Goal: Information Seeking & Learning: Understand process/instructions

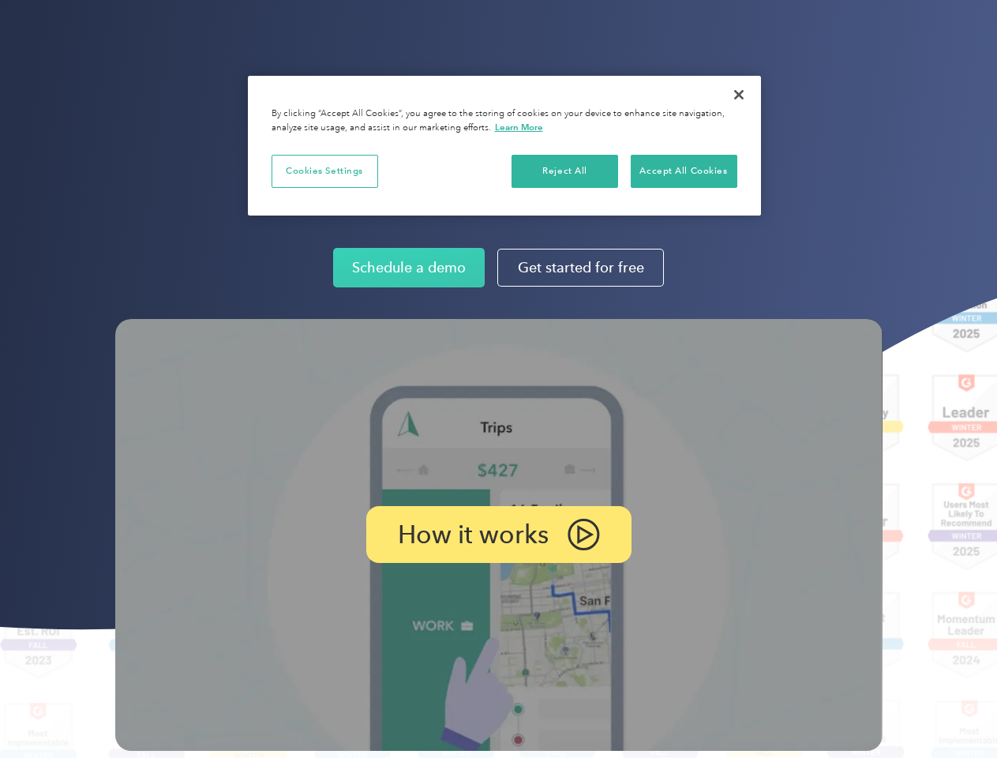
click at [498, 379] on img at bounding box center [499, 535] width 768 height 432
click at [498, 535] on p "How it works" at bounding box center [473, 534] width 151 height 19
click at [325, 171] on button "Cookies Settings" at bounding box center [325, 171] width 107 height 33
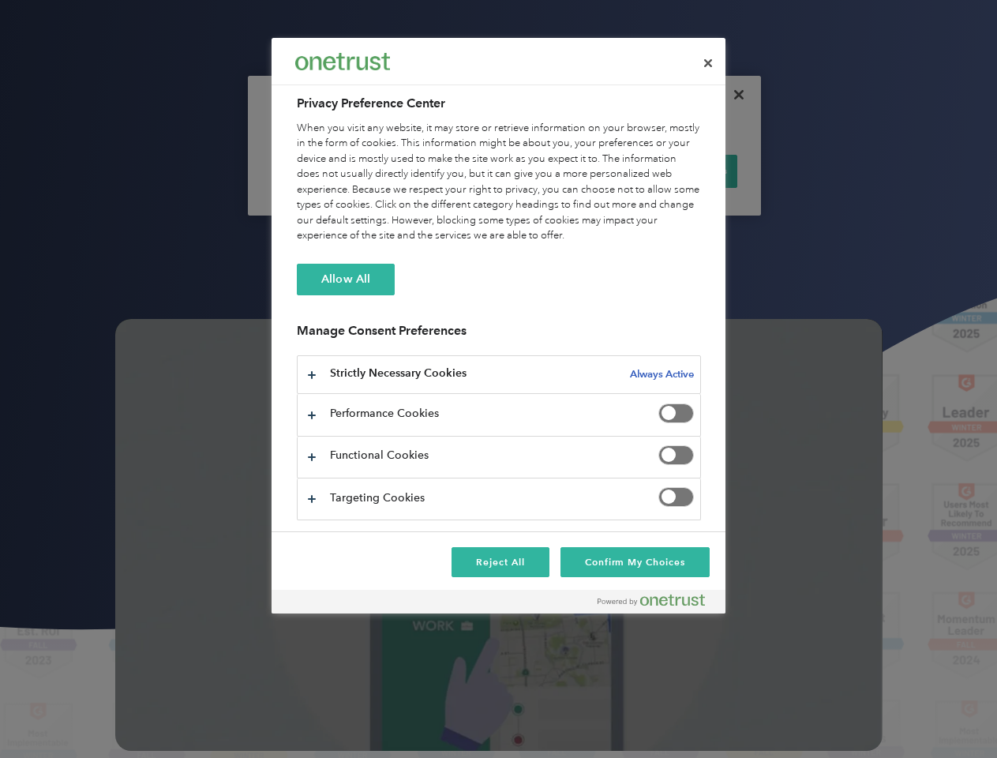
click at [565, 171] on div "When you visit any website, it may store or retrieve information on your browse…" at bounding box center [499, 182] width 404 height 123
click at [684, 171] on div "When you visit any website, it may store or retrieve information on your browse…" at bounding box center [499, 182] width 404 height 123
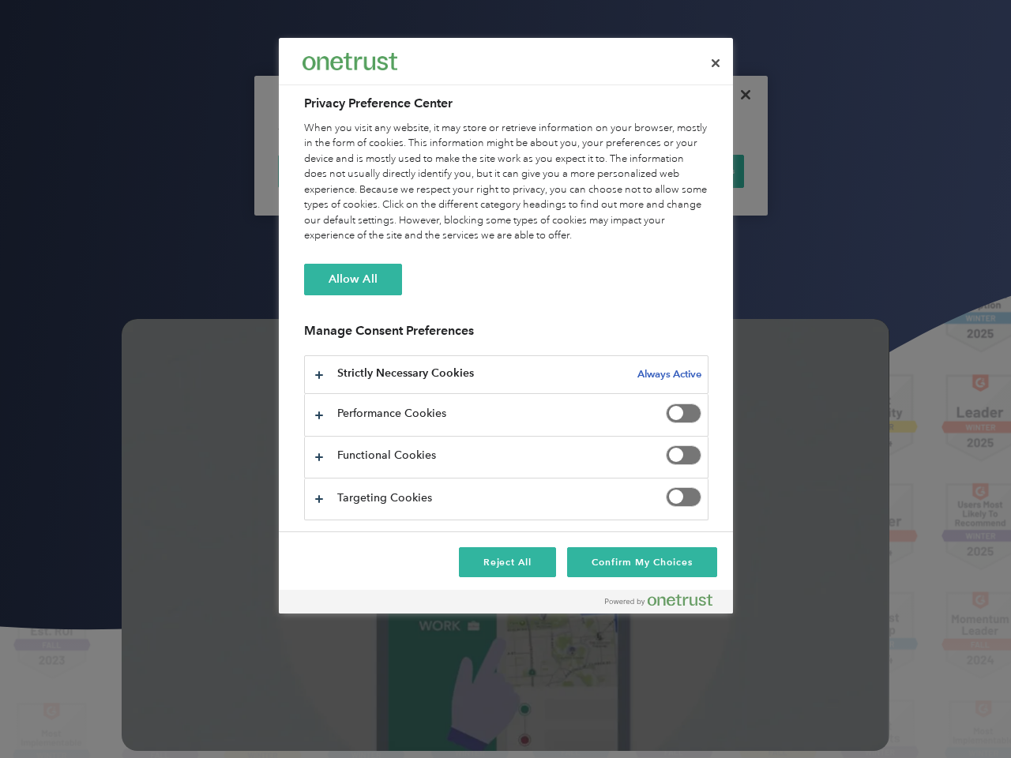
click at [739, 95] on div at bounding box center [505, 379] width 1011 height 758
